Goal: Task Accomplishment & Management: Manage account settings

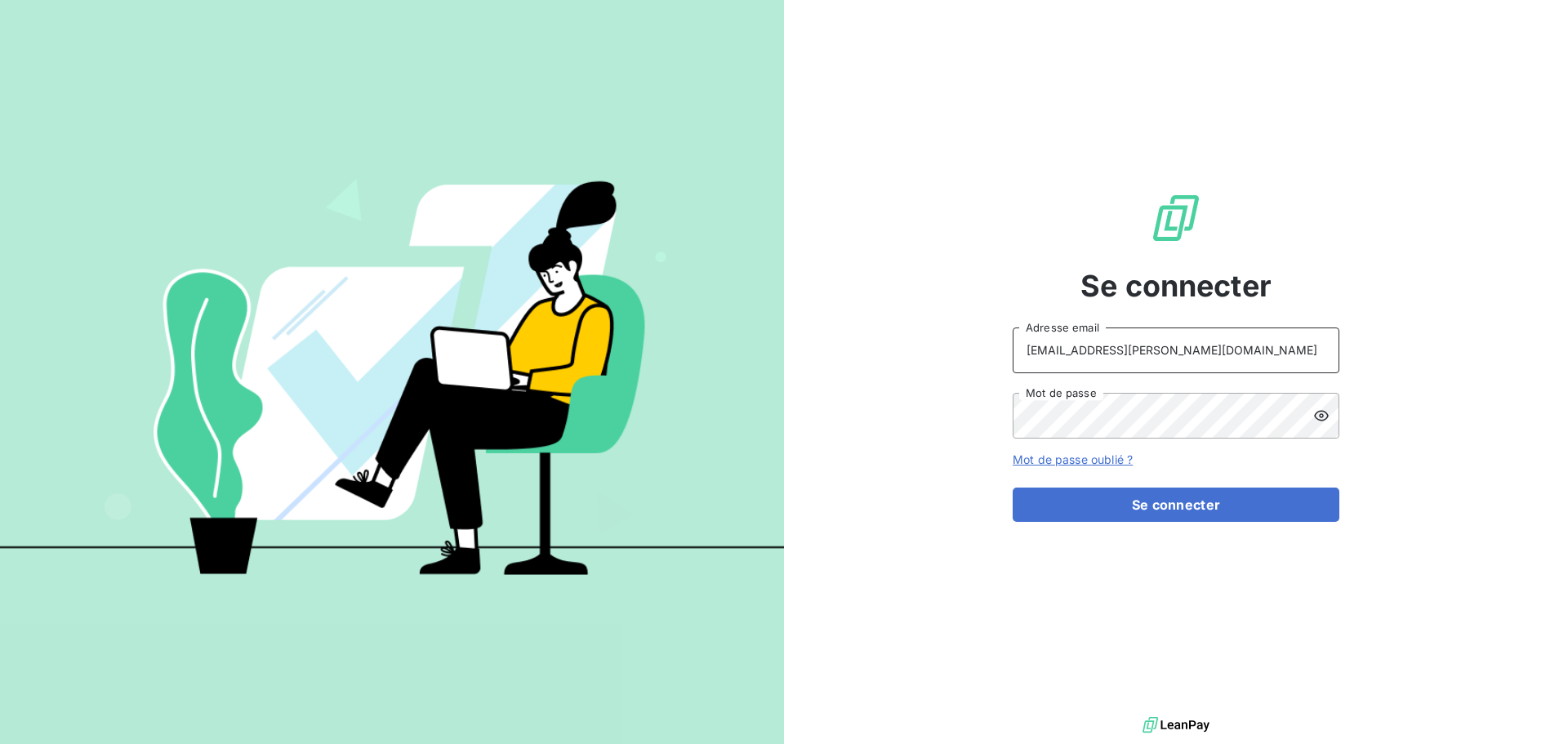
click at [1218, 362] on input "[EMAIL_ADDRESS][PERSON_NAME][DOMAIN_NAME]" at bounding box center [1176, 350] width 326 height 46
type input "[EMAIL_ADDRESS][PERSON_NAME][DOMAIN_NAME]"
click at [1185, 515] on button "Se connecter" at bounding box center [1176, 504] width 326 height 34
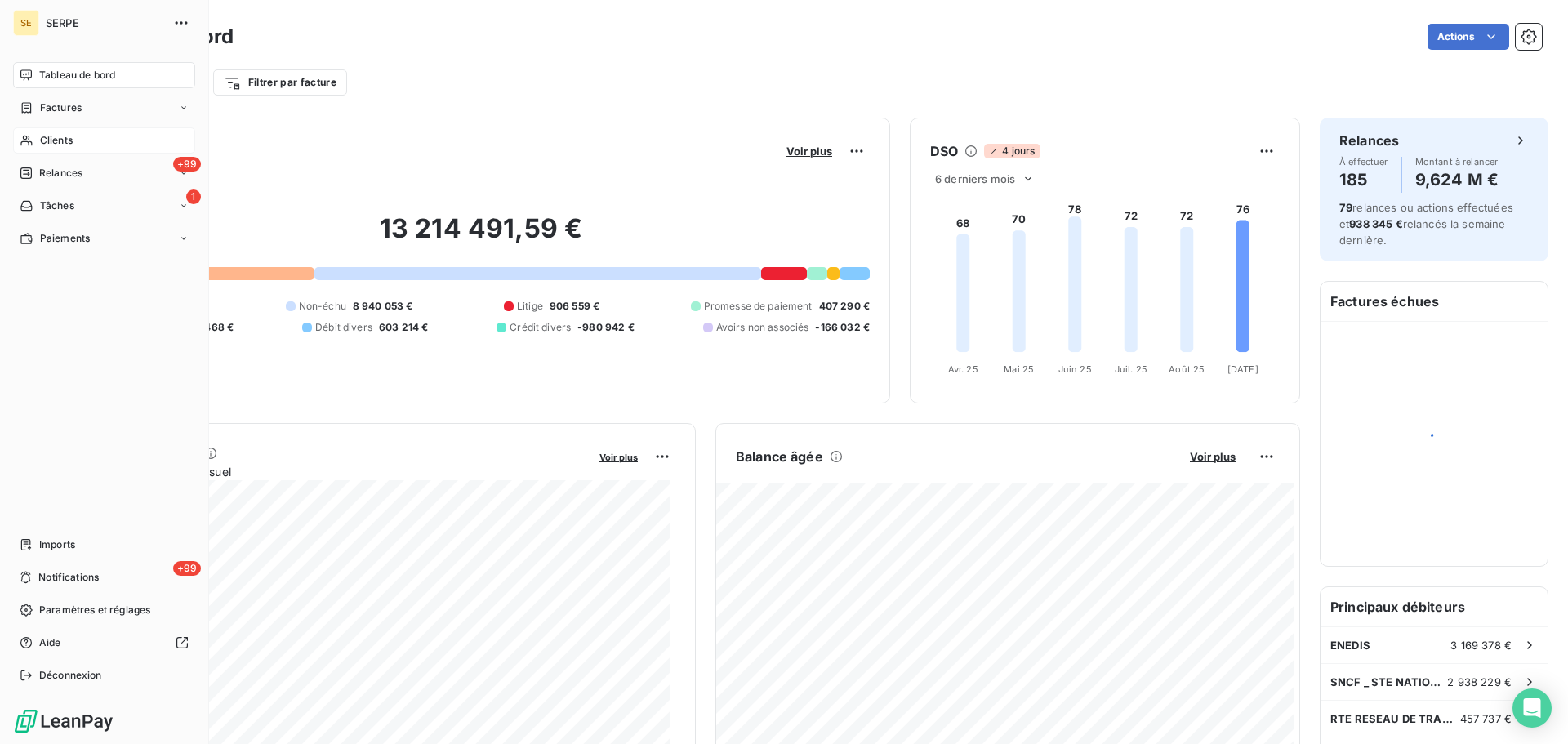
click at [44, 130] on div "Clients" at bounding box center [103, 140] width 182 height 26
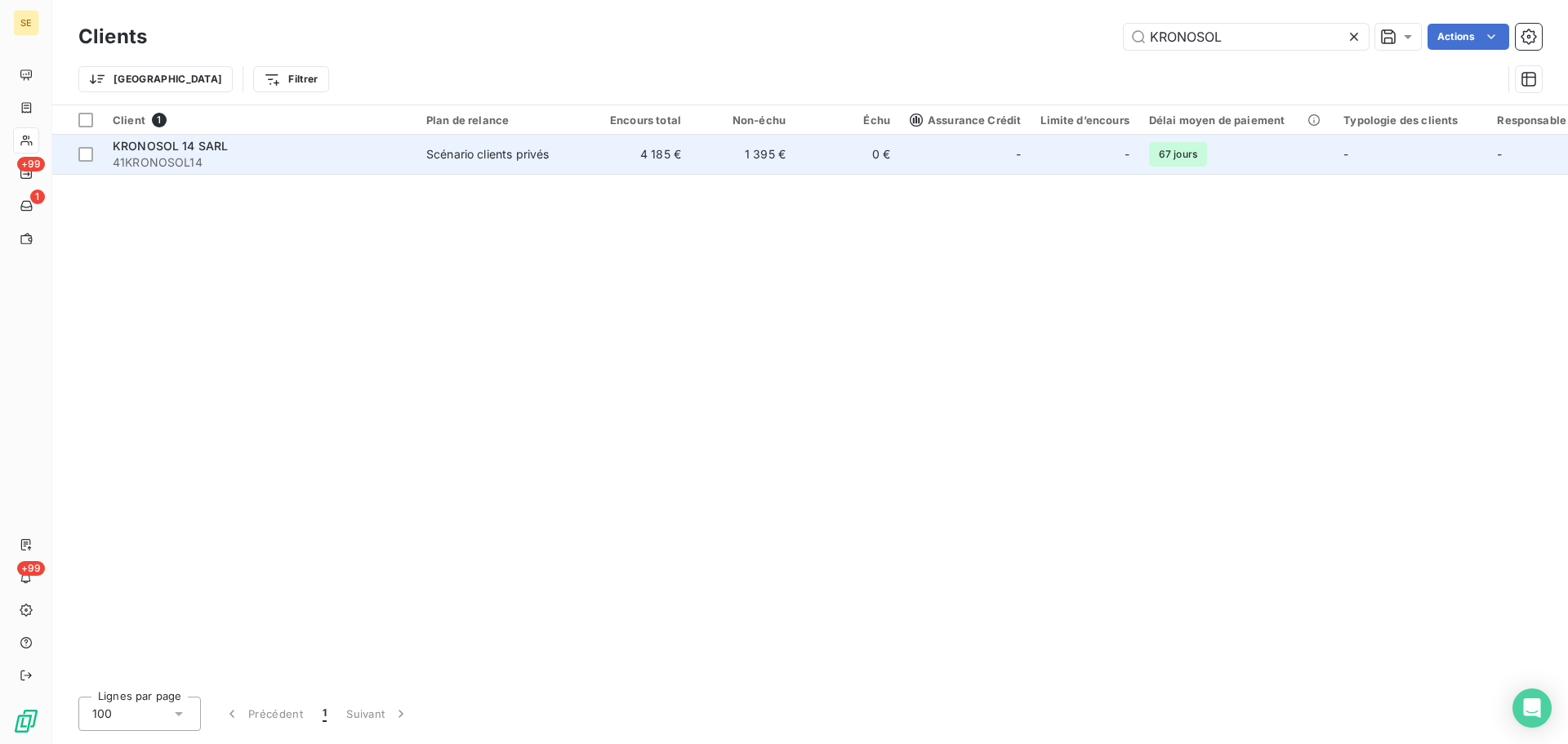
type input "KRONOSOL"
click at [784, 172] on td "1 395 €" at bounding box center [742, 154] width 104 height 39
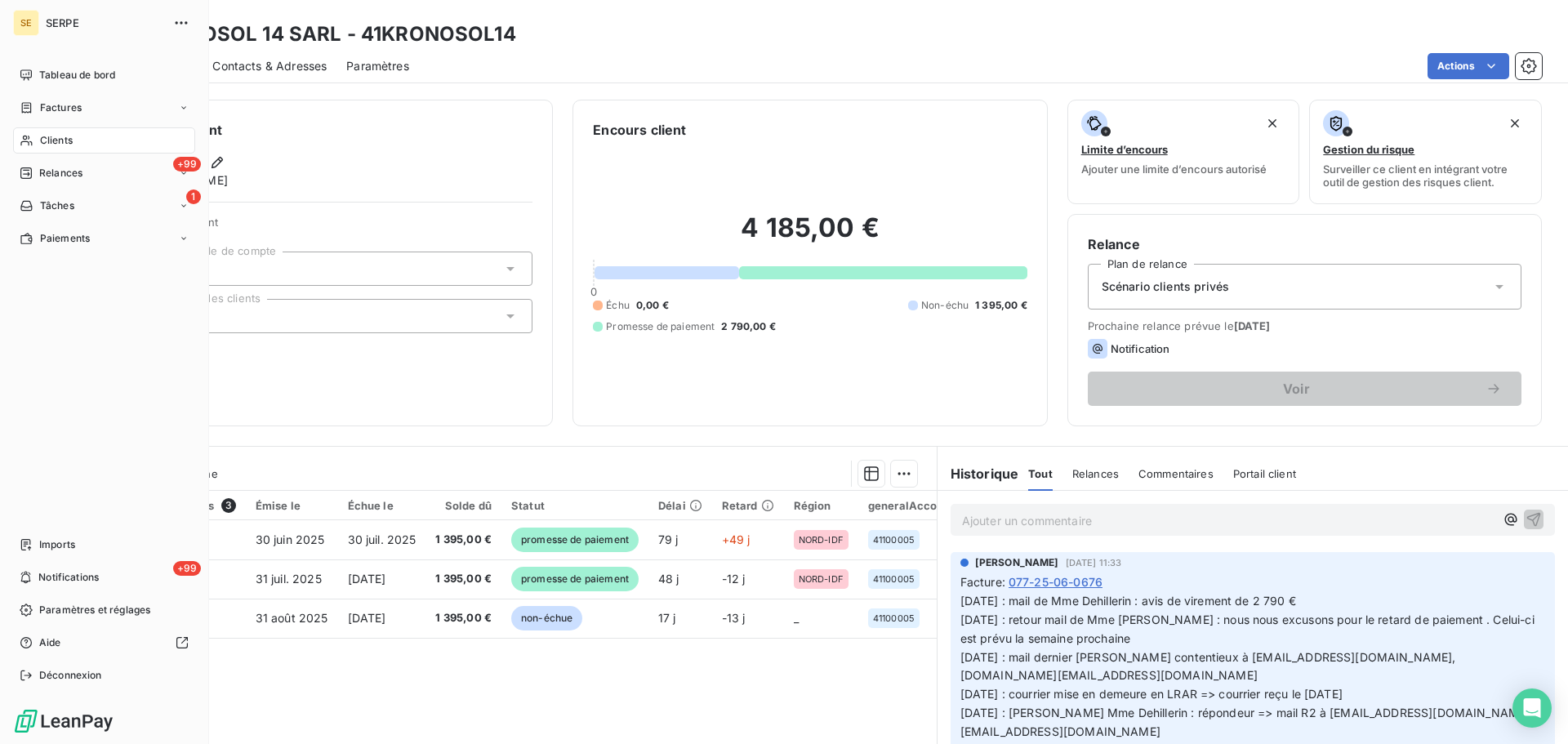
click at [68, 141] on span "Clients" at bounding box center [56, 140] width 33 height 15
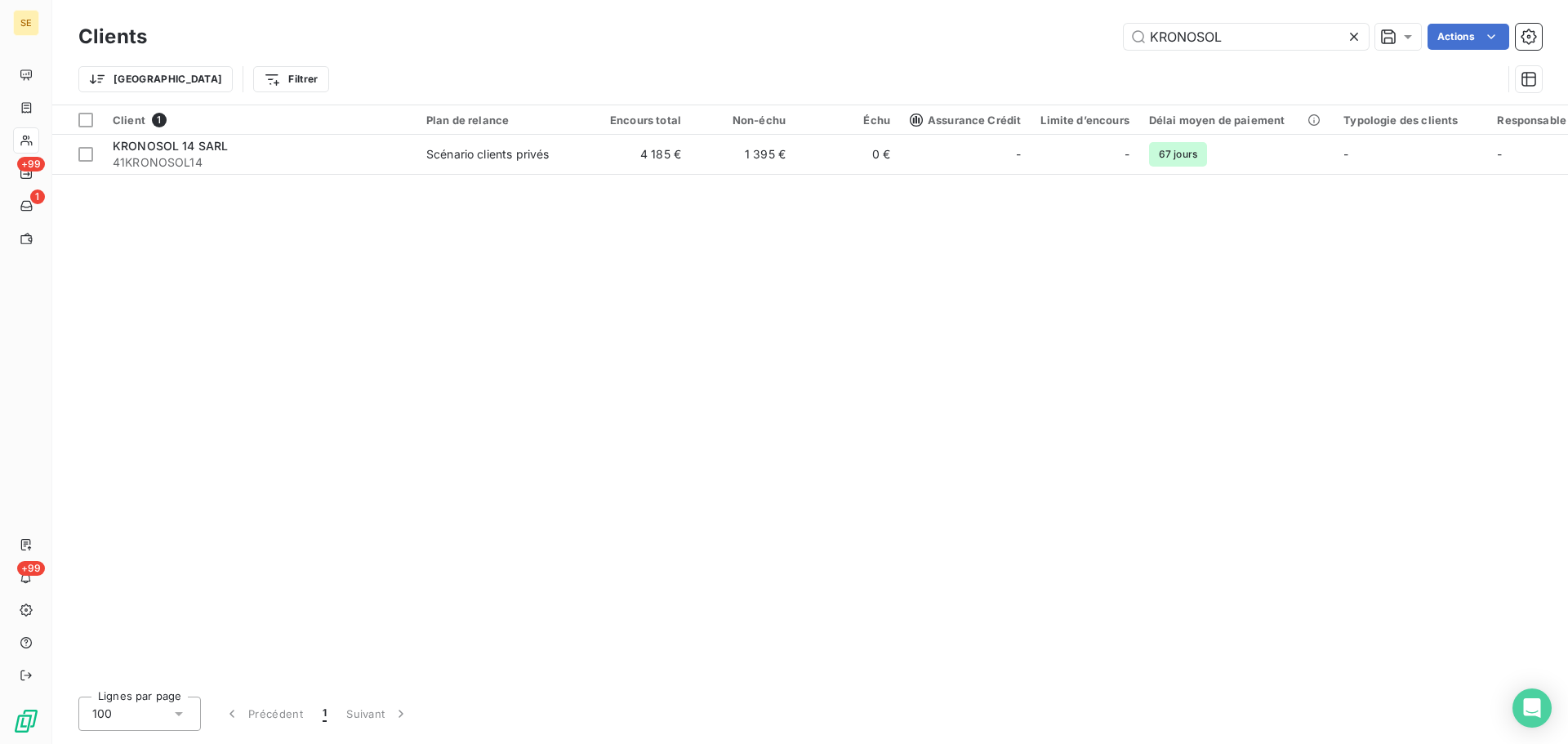
drag, startPoint x: 1263, startPoint y: 36, endPoint x: 1107, endPoint y: 38, distance: 156.0
click at [1107, 38] on div "KRONOSOL Actions" at bounding box center [854, 36] width 1375 height 26
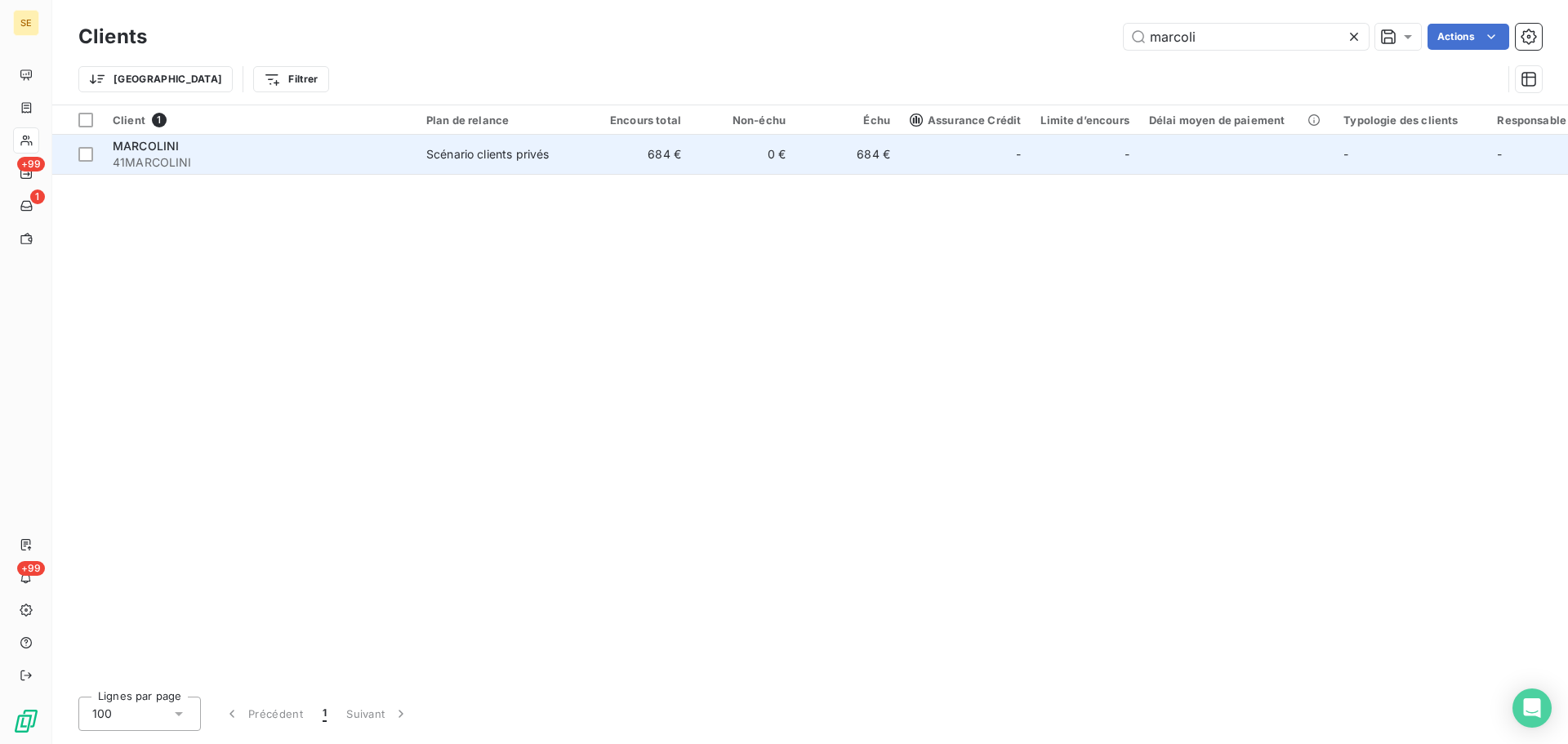
type input "marcoli"
click at [690, 152] on td "684 €" at bounding box center [638, 154] width 104 height 39
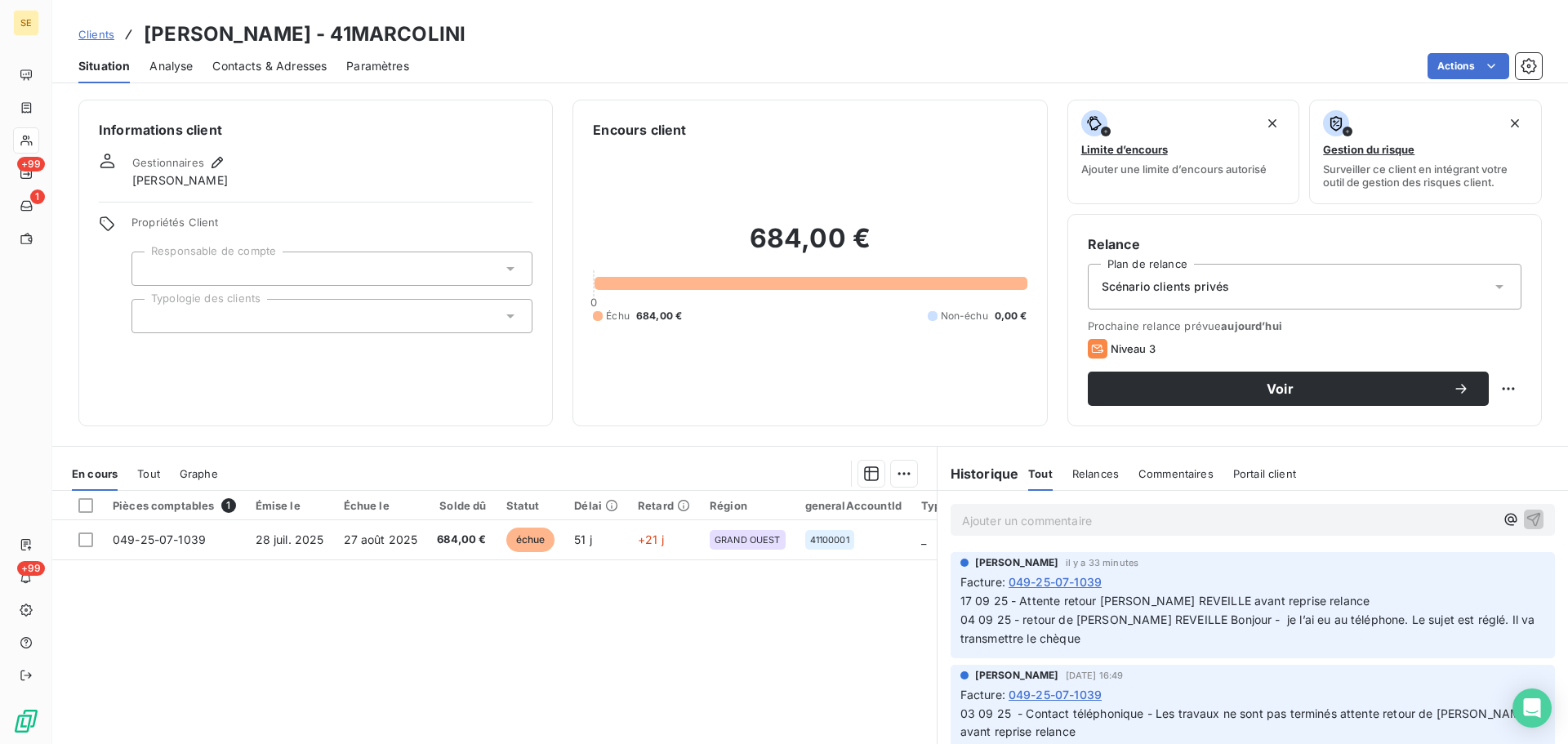
scroll to position [110, 0]
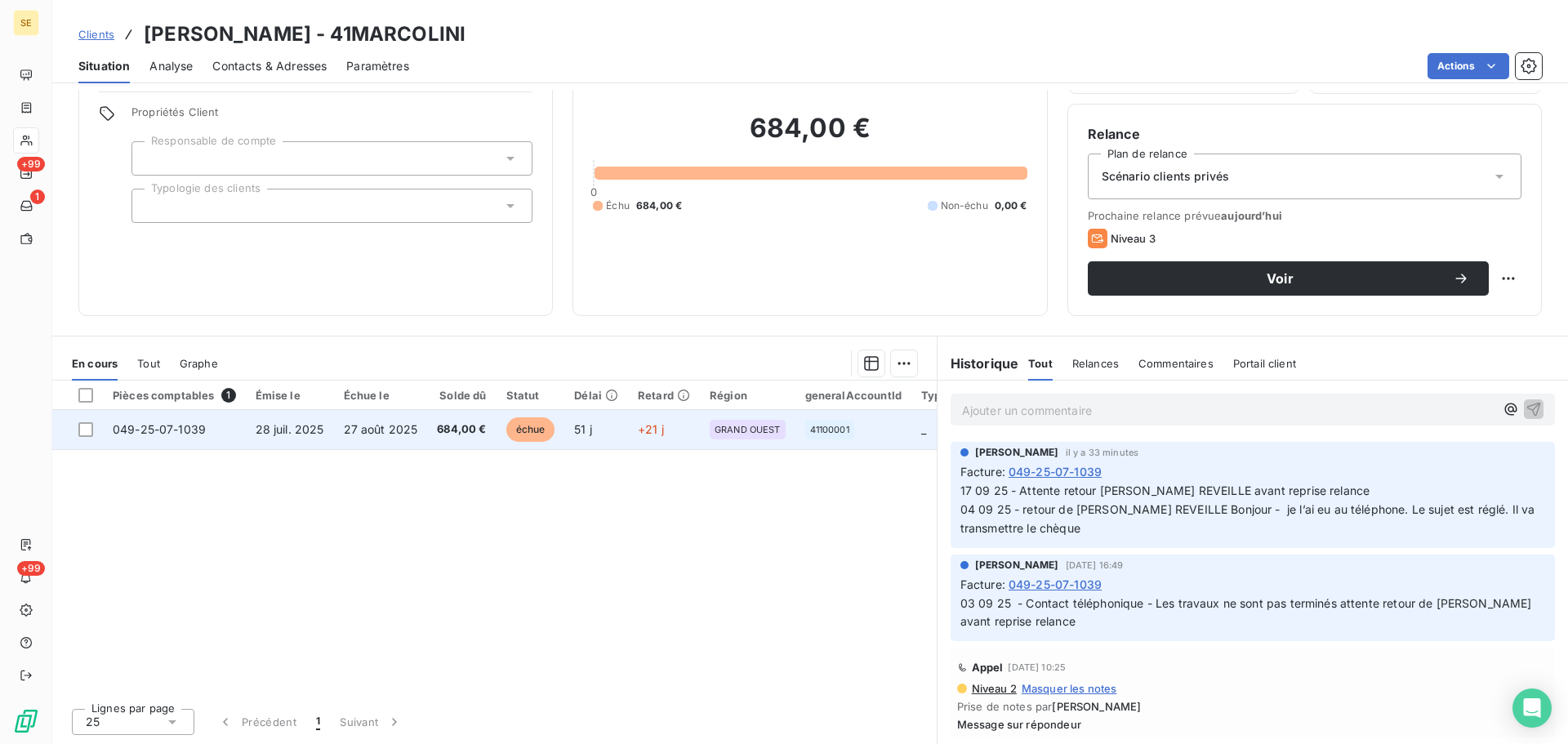
click at [460, 430] on span "684,00 €" at bounding box center [462, 429] width 49 height 17
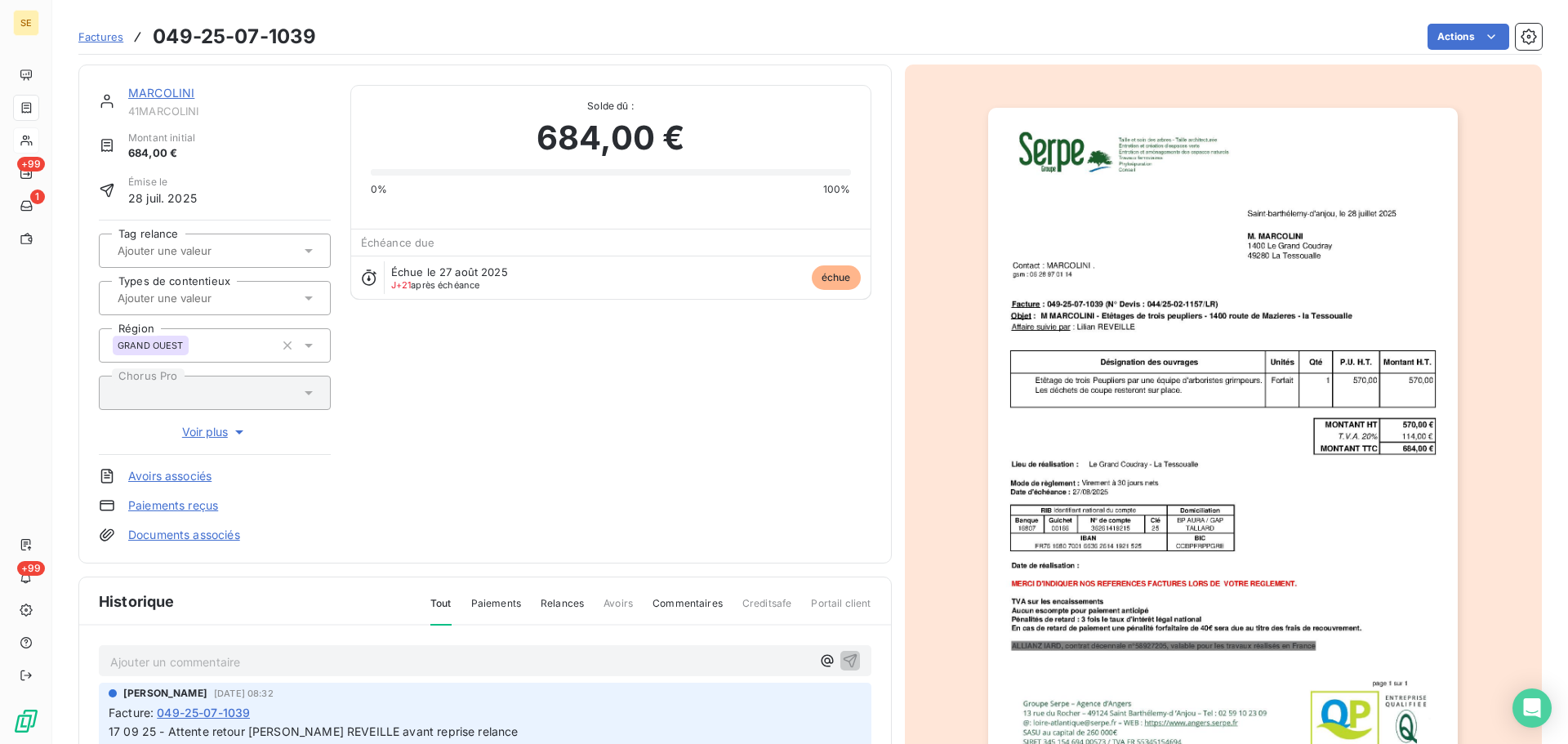
scroll to position [239, 0]
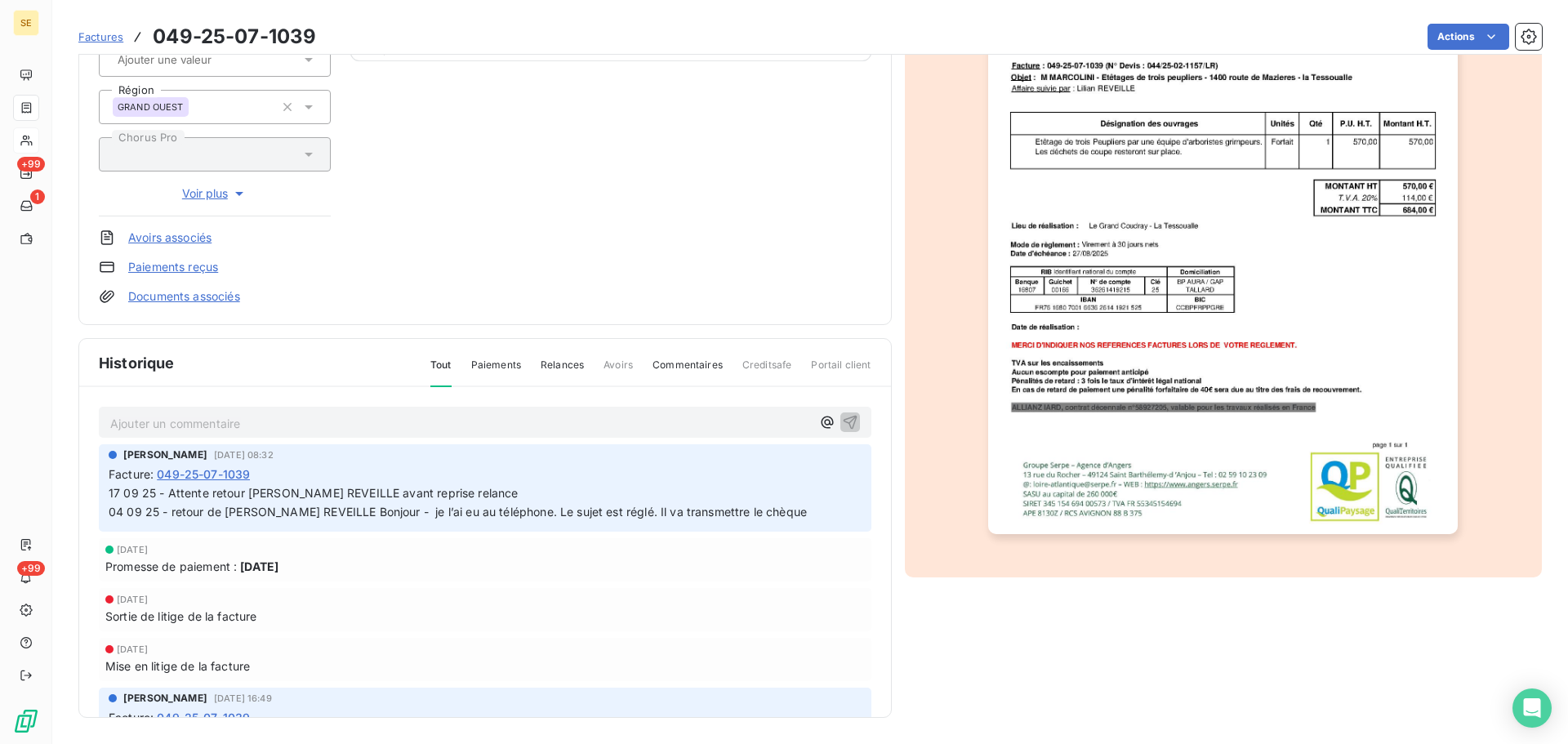
click at [286, 512] on span "17 09 25 - Attente retour [PERSON_NAME] REVEILLE avant reprise relance 04 09 25…" at bounding box center [551, 502] width 884 height 33
click at [291, 493] on span "17 09 25 - Attente retour [PERSON_NAME] REVEILLE avant reprise relance 04 09 25…" at bounding box center [551, 502] width 884 height 33
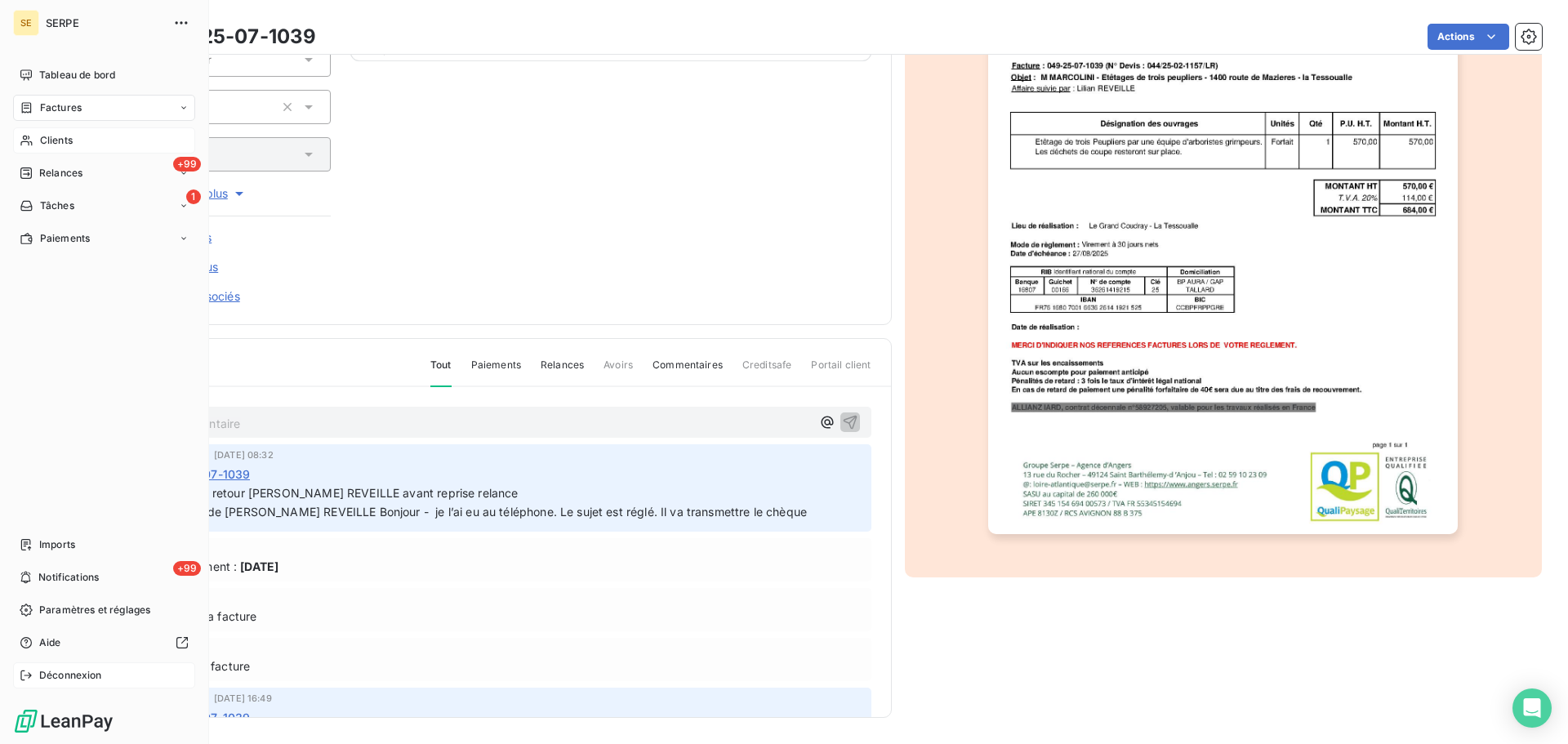
click at [48, 669] on span "Déconnexion" at bounding box center [70, 675] width 63 height 15
